Goal: Transaction & Acquisition: Purchase product/service

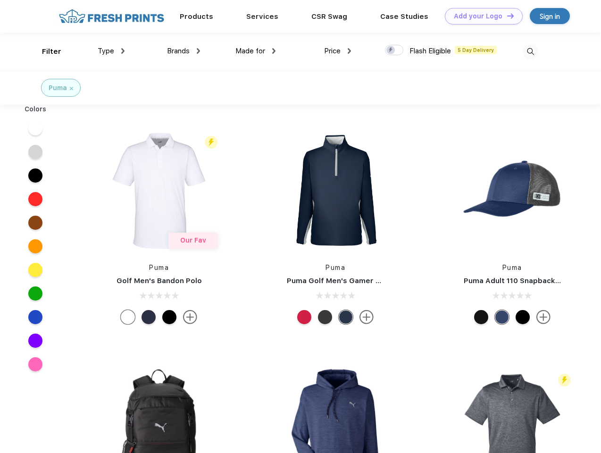
click at [480, 16] on link "Add your Logo Design Tool" at bounding box center [484, 16] width 78 height 17
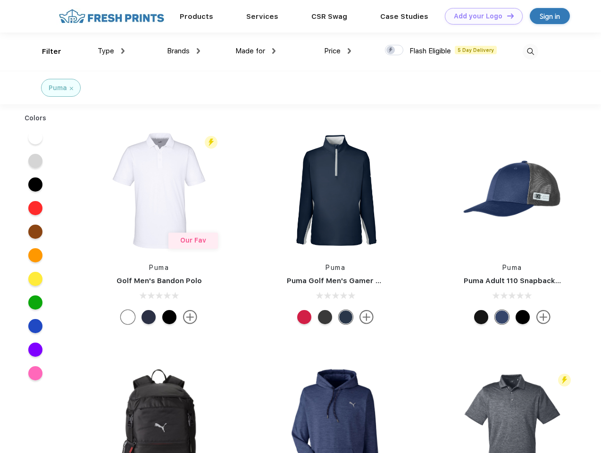
click at [0, 0] on div "Design Tool" at bounding box center [0, 0] width 0 height 0
click at [506, 16] on link "Add your Logo Design Tool" at bounding box center [484, 16] width 78 height 17
click at [45, 51] on div "Filter" at bounding box center [51, 51] width 19 height 11
click at [111, 51] on span "Type" at bounding box center [106, 51] width 17 height 8
click at [184, 51] on span "Brands" at bounding box center [178, 51] width 23 height 8
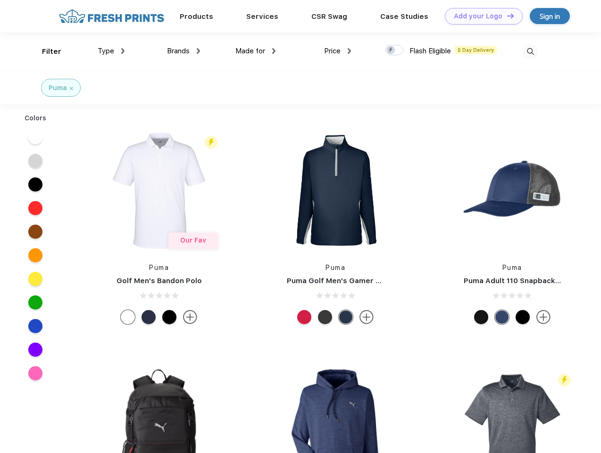
click at [256, 51] on span "Made for" at bounding box center [251, 51] width 30 height 8
click at [338, 51] on span "Price" at bounding box center [332, 51] width 17 height 8
click at [395, 50] on div at bounding box center [394, 50] width 18 height 10
click at [391, 50] on input "checkbox" at bounding box center [388, 47] width 6 height 6
click at [530, 51] on img at bounding box center [531, 52] width 16 height 16
